Goal: Task Accomplishment & Management: Manage account settings

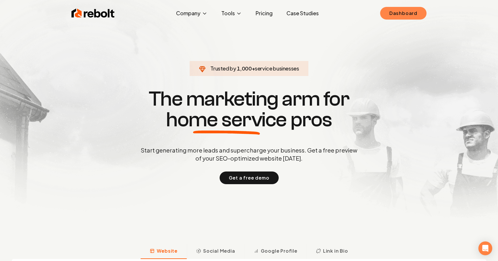
click at [384, 8] on link "Dashboard" at bounding box center [403, 13] width 46 height 13
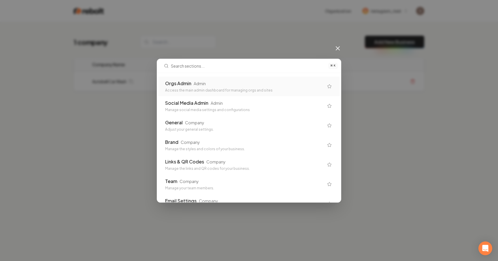
click at [188, 82] on div "Orgs Admin" at bounding box center [178, 83] width 26 height 7
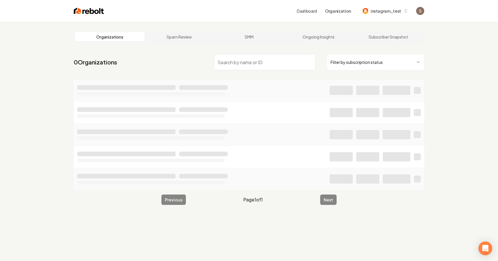
click at [243, 63] on input "search" at bounding box center [264, 62] width 101 height 16
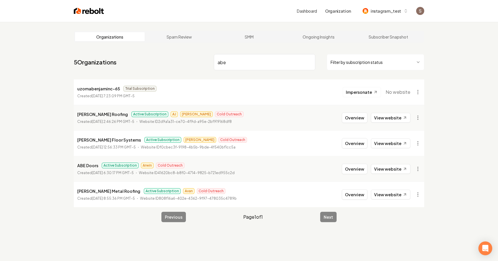
type input "abe"
click at [219, 181] on li "ABE Doors Active Subscription Arwin Cold Outreach Created [DATE] 6:30:17 PM GMT…" at bounding box center [249, 169] width 350 height 26
click at [363, 170] on button "Overview" at bounding box center [355, 169] width 26 height 10
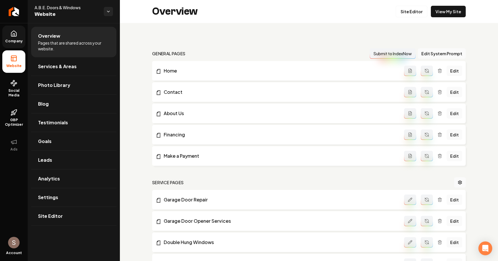
click at [18, 41] on span "Company" at bounding box center [14, 41] width 22 height 5
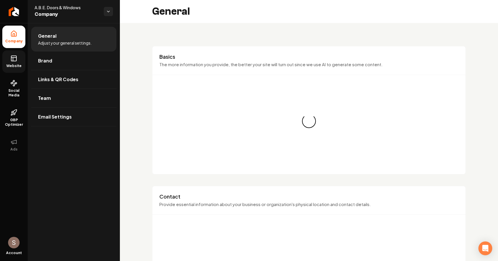
click at [14, 69] on link "Website" at bounding box center [13, 61] width 23 height 22
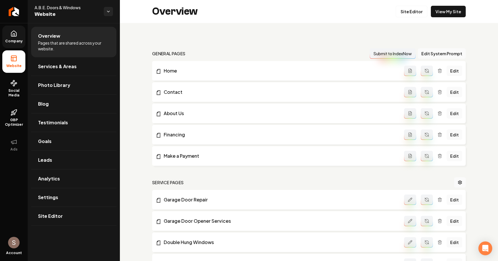
click at [20, 48] on link "Company" at bounding box center [13, 37] width 23 height 22
